Goal: Task Accomplishment & Management: Manage account settings

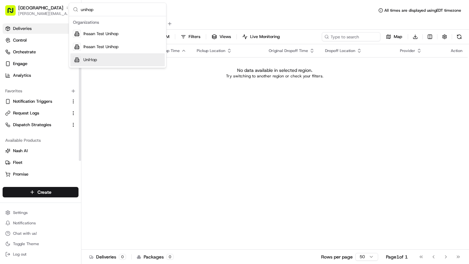
type input "unihop"
click at [100, 57] on div "UniHop" at bounding box center [117, 59] width 94 height 13
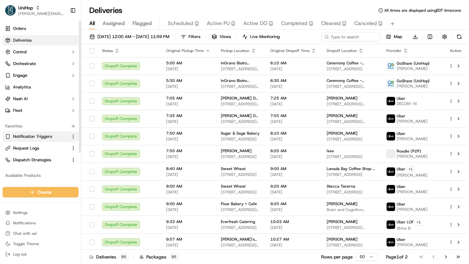
scroll to position [35, 0]
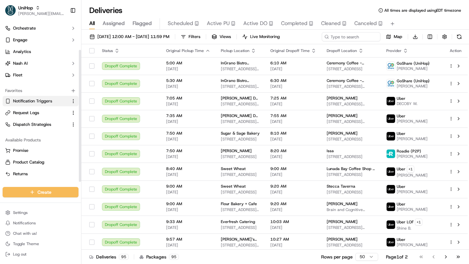
click at [34, 104] on button "Notification Triggers" at bounding box center [41, 101] width 76 height 10
click at [38, 102] on span "Notification Triggers" at bounding box center [32, 101] width 39 height 6
